Goal: Task Accomplishment & Management: Complete application form

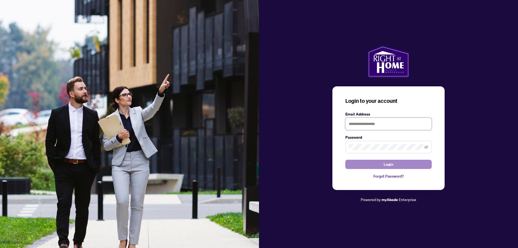
type input "**********"
click at [376, 166] on button "Login" at bounding box center [389, 164] width 86 height 9
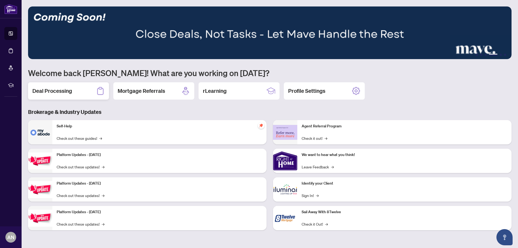
click at [63, 87] on h2 "Deal Processing" at bounding box center [52, 91] width 40 height 8
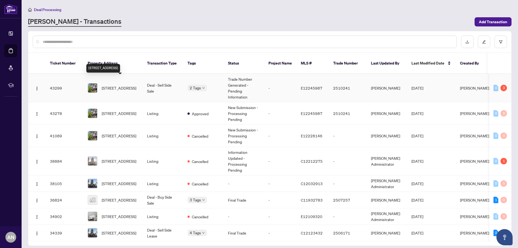
click at [122, 85] on span "[STREET_ADDRESS]" at bounding box center [119, 88] width 35 height 6
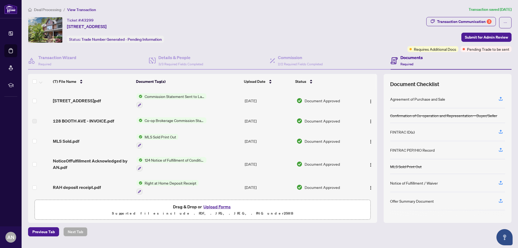
click at [165, 95] on span "Commission Statement Sent to Lawyer" at bounding box center [175, 96] width 64 height 6
click at [105, 55] on div "Transaction Wizard Required" at bounding box center [88, 61] width 121 height 18
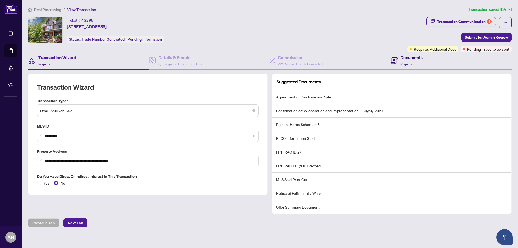
click at [408, 60] on div "Documents Required" at bounding box center [412, 60] width 22 height 13
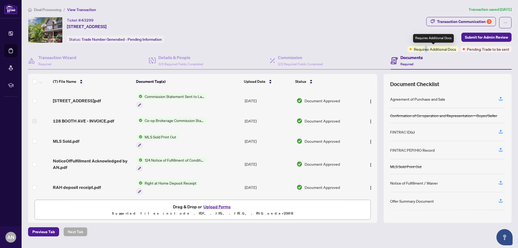
click at [427, 49] on span "Requires Additional Docs" at bounding box center [435, 49] width 42 height 6
click at [443, 54] on div "Documents Required" at bounding box center [451, 61] width 121 height 18
click at [464, 21] on div "Transaction Communication 3" at bounding box center [464, 21] width 55 height 9
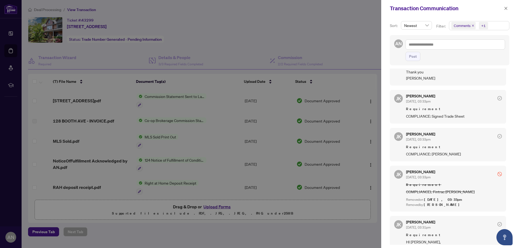
scroll to position [27, 0]
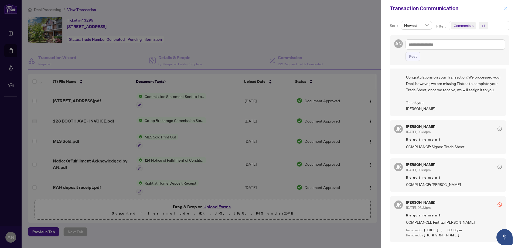
click at [504, 9] on icon "close" at bounding box center [506, 8] width 4 height 4
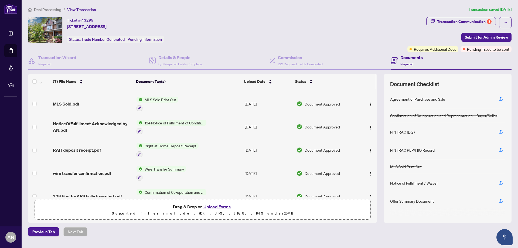
scroll to position [49, 0]
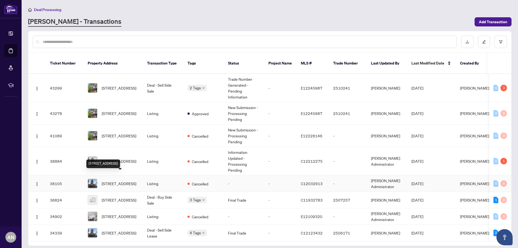
scroll to position [1, 0]
click at [167, 192] on td "Deal - Buy Side Sale" at bounding box center [163, 200] width 40 height 16
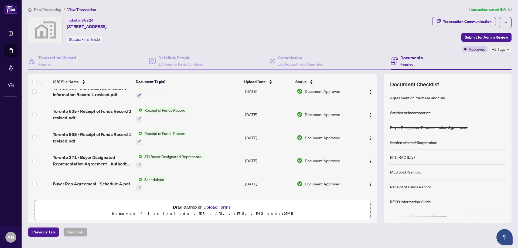
scroll to position [108, 0]
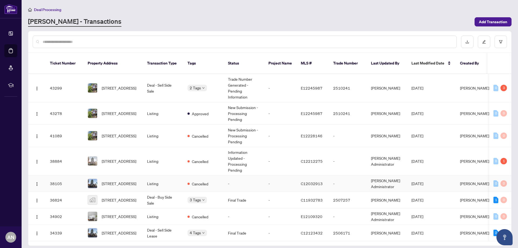
scroll to position [1, 0]
drag, startPoint x: 403, startPoint y: 236, endPoint x: 446, endPoint y: 231, distance: 44.1
click at [446, 231] on div "Ticket Number Property Address Transaction Type Tags Status Project Name MLS # …" at bounding box center [269, 149] width 483 height 193
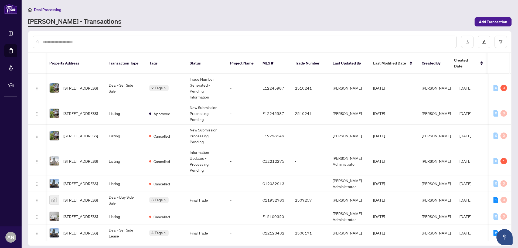
scroll to position [0, 0]
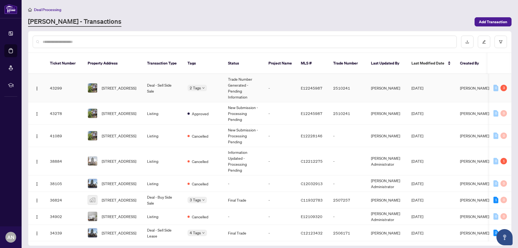
click at [201, 81] on body "Dashboard Deal Processing Mortgage Referrals rLearning AN [PERSON_NAME] [EMAIL_…" at bounding box center [259, 124] width 518 height 248
click at [154, 82] on td "Deal - Sell Side Sale" at bounding box center [163, 88] width 40 height 28
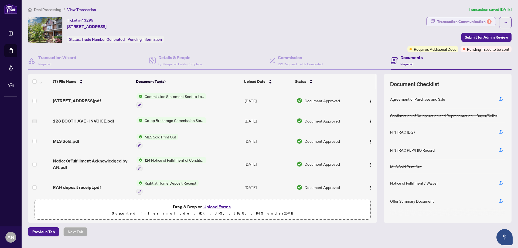
click at [475, 21] on div "Transaction Communication 3" at bounding box center [464, 21] width 55 height 9
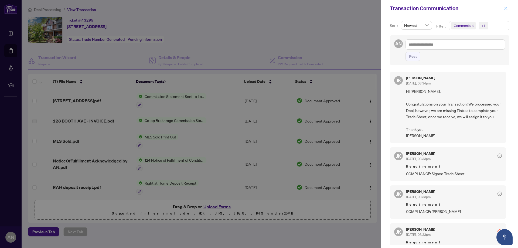
click at [504, 8] on button "button" at bounding box center [506, 8] width 7 height 6
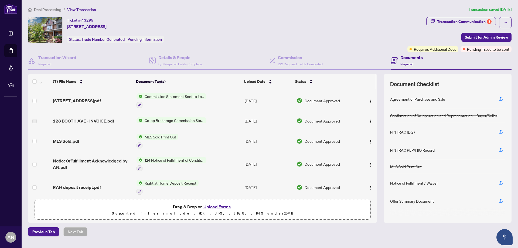
click at [220, 205] on button "Upload Forms" at bounding box center [217, 206] width 31 height 7
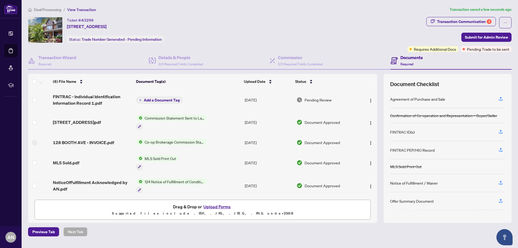
click at [171, 103] on button "Add a Document Tag" at bounding box center [160, 100] width 46 height 6
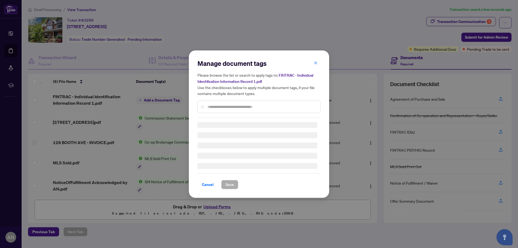
click at [211, 109] on input "text" at bounding box center [262, 107] width 109 height 6
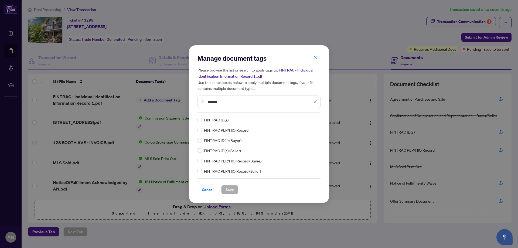
type input "*******"
click at [229, 192] on span "Save" at bounding box center [230, 189] width 8 height 9
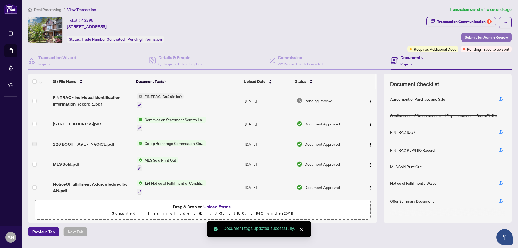
click at [484, 38] on span "Submit for Admin Review" at bounding box center [486, 37] width 43 height 9
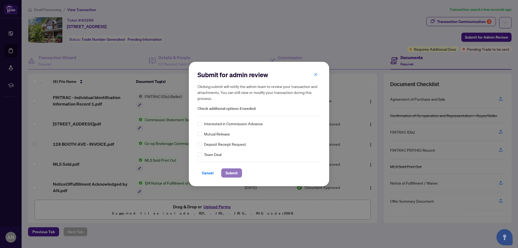
click at [234, 169] on span "Submit" at bounding box center [232, 173] width 12 height 9
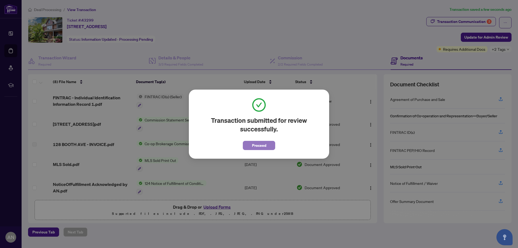
click at [262, 142] on span "Proceed" at bounding box center [259, 145] width 14 height 9
